Goal: Task Accomplishment & Management: Complete application form

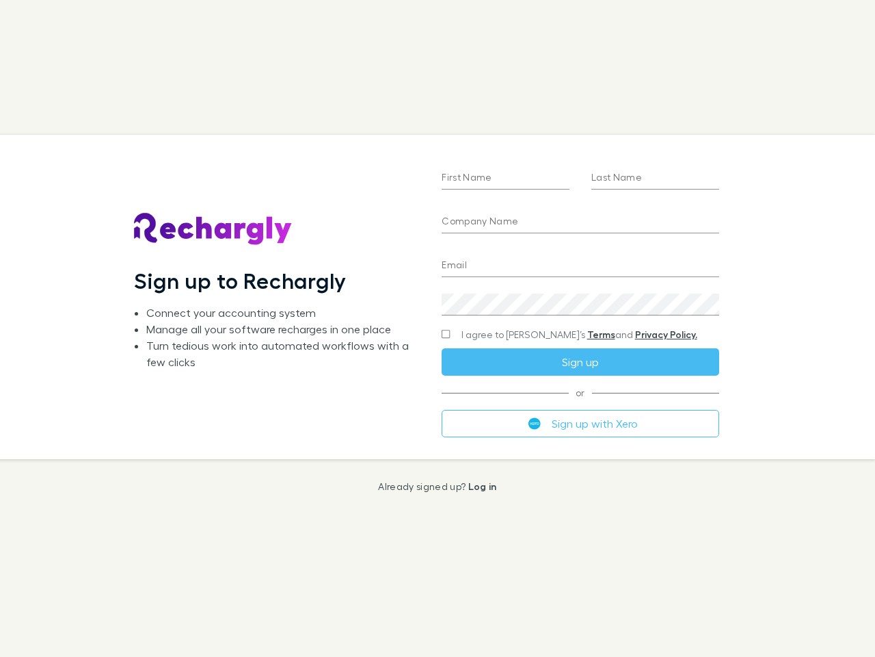
click at [438, 328] on div "First Name Last Name Company Name Email Create a password I agree to Rechargly’…" at bounding box center [580, 296] width 299 height 323
click at [505, 179] on input "First Name" at bounding box center [506, 179] width 128 height 22
click at [655, 179] on input "Last Name" at bounding box center [656, 179] width 128 height 22
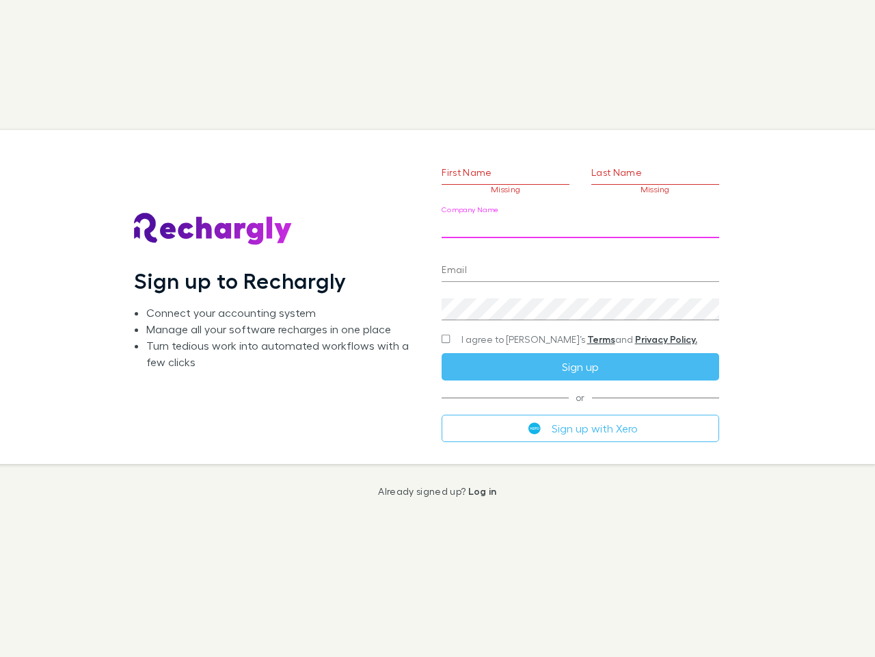
click at [580, 222] on input "Company Name" at bounding box center [580, 227] width 277 height 22
click at [580, 266] on input "Email" at bounding box center [580, 271] width 277 height 22
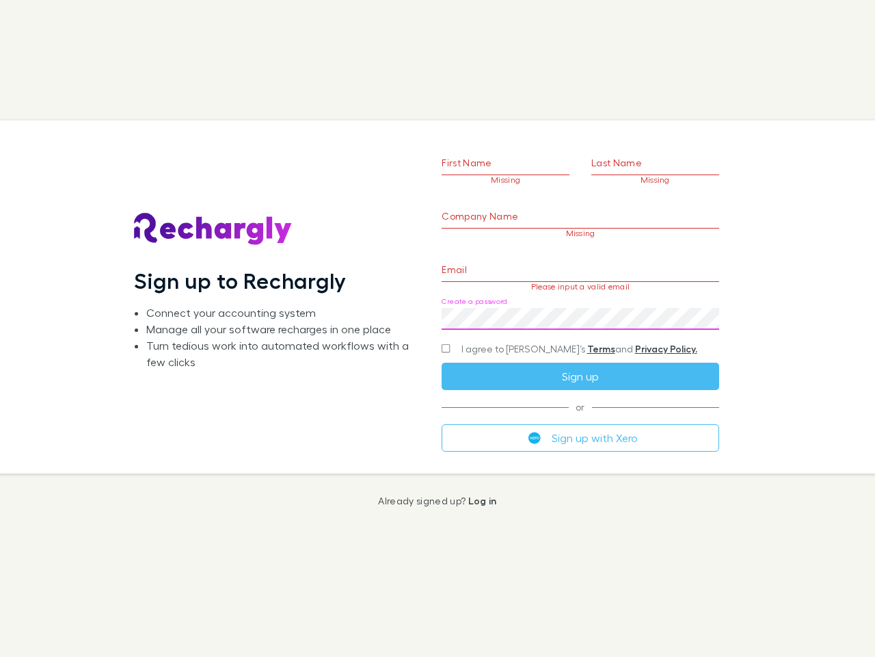
click at [580, 304] on div "Create a password" at bounding box center [580, 313] width 277 height 33
click at [553, 334] on form "First Name Missing Last Name Missing Company Name Missing Email Please input a …" at bounding box center [580, 279] width 277 height 341
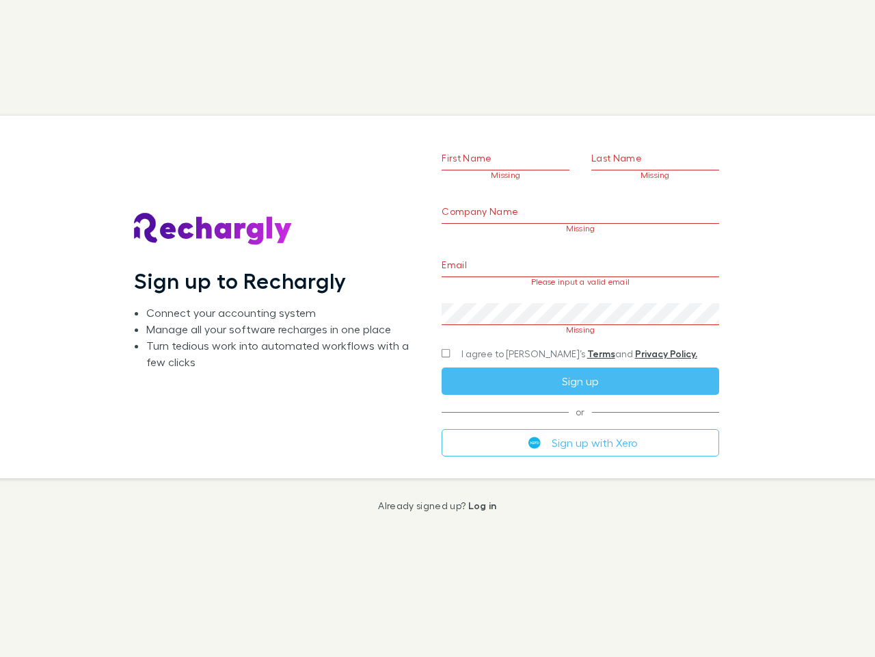
click at [580, 362] on div "I agree to [PERSON_NAME]’s Terms and Privacy Policy." at bounding box center [580, 353] width 277 height 16
click at [580, 423] on form "First Name Missing Last Name Missing Company Name Missing Email Please input a …" at bounding box center [580, 280] width 277 height 351
